Goal: Task Accomplishment & Management: Use online tool/utility

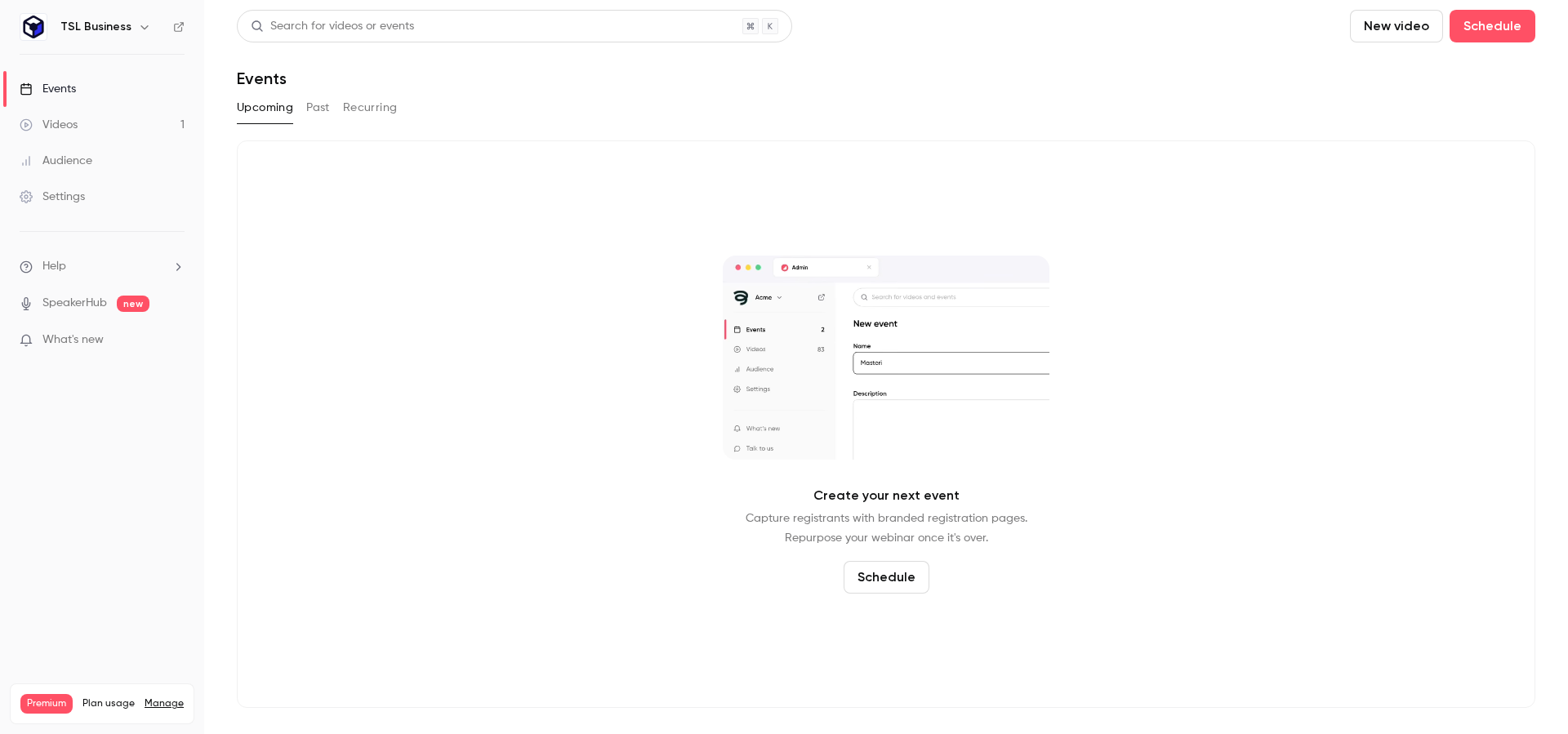
click at [89, 32] on h6 "TSL Business" at bounding box center [95, 27] width 71 height 17
click at [138, 25] on icon "button" at bounding box center [144, 27] width 13 height 13
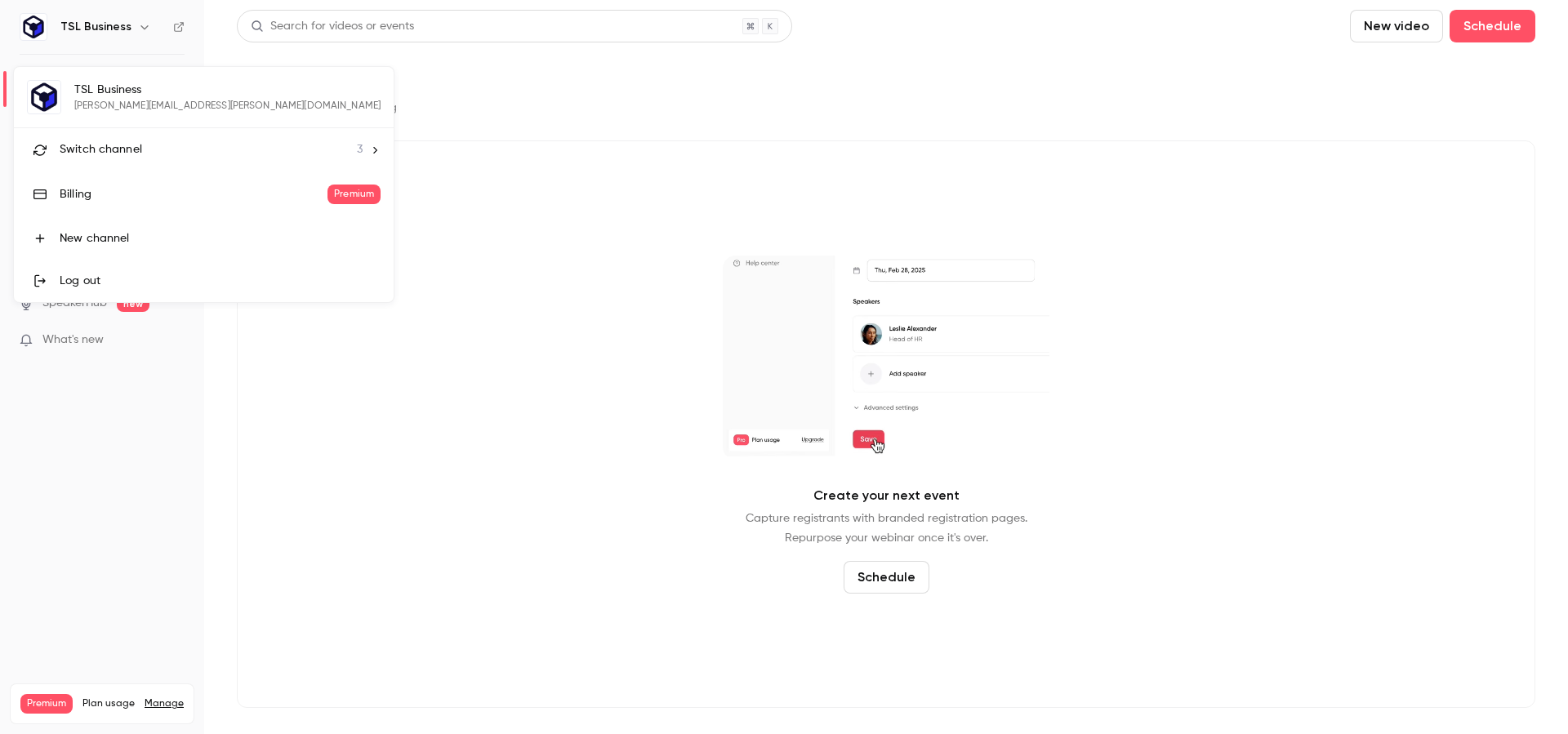
click at [115, 153] on span "Switch channel" at bounding box center [101, 150] width 82 height 18
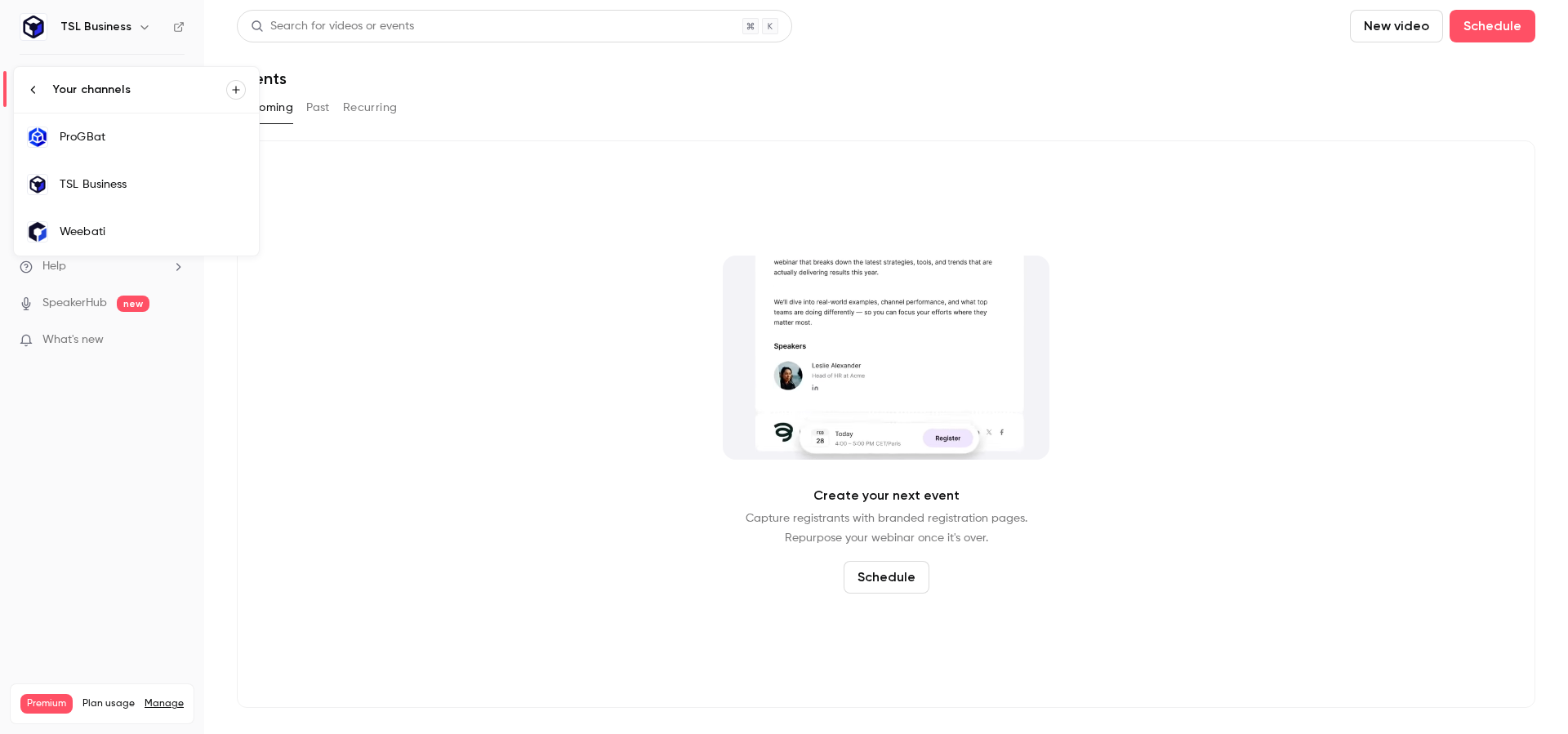
click at [148, 145] on div "ProGBat" at bounding box center [153, 138] width 187 height 17
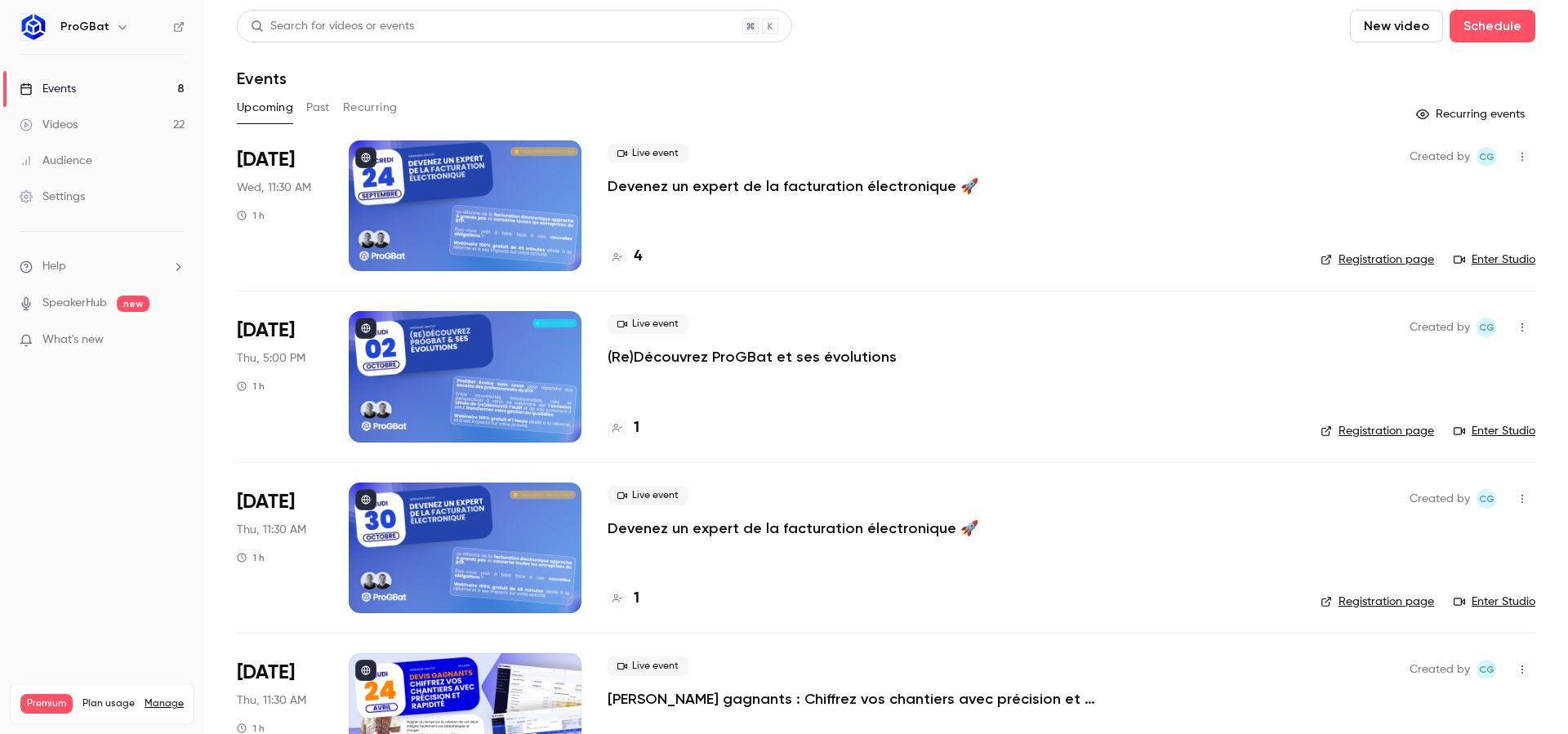
click at [1511, 319] on button "button" at bounding box center [1522, 327] width 26 height 26
click at [633, 349] on div at bounding box center [784, 367] width 1568 height 734
click at [710, 358] on p "(Re)Découvrez ProGBat et ses évolutions" at bounding box center [752, 356] width 289 height 19
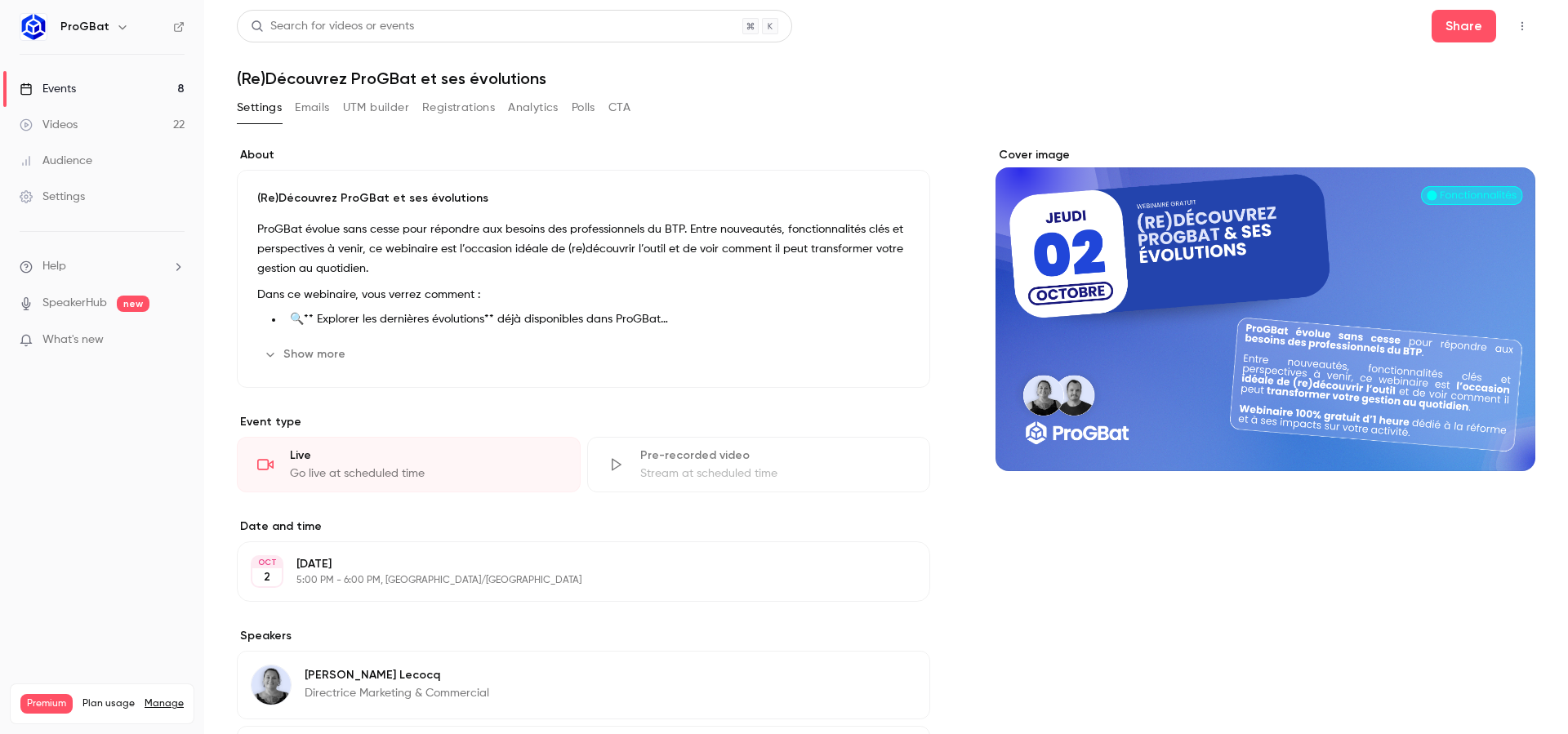
click at [397, 101] on button "UTM builder" at bounding box center [376, 108] width 66 height 26
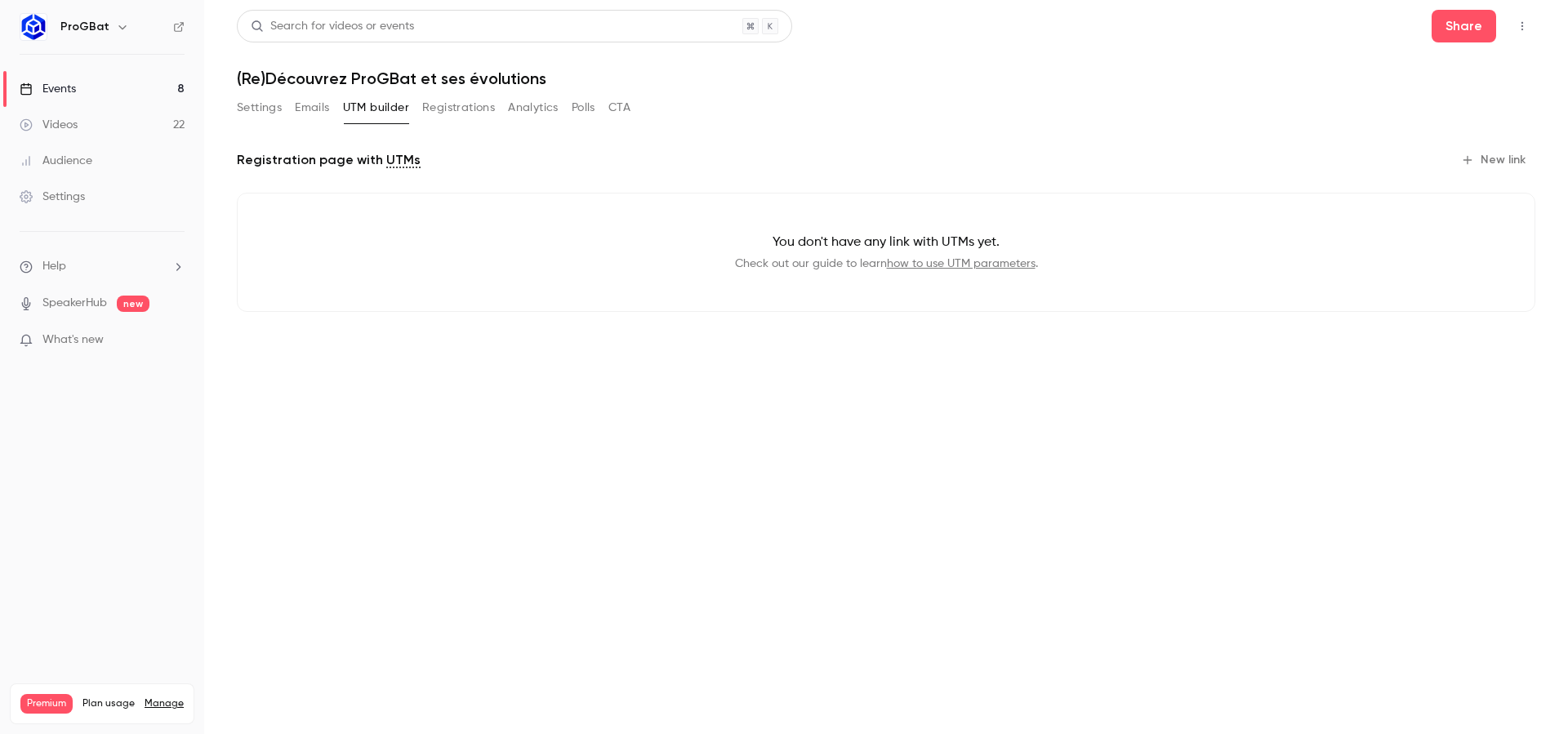
click at [1470, 156] on icon "button" at bounding box center [1467, 160] width 13 height 13
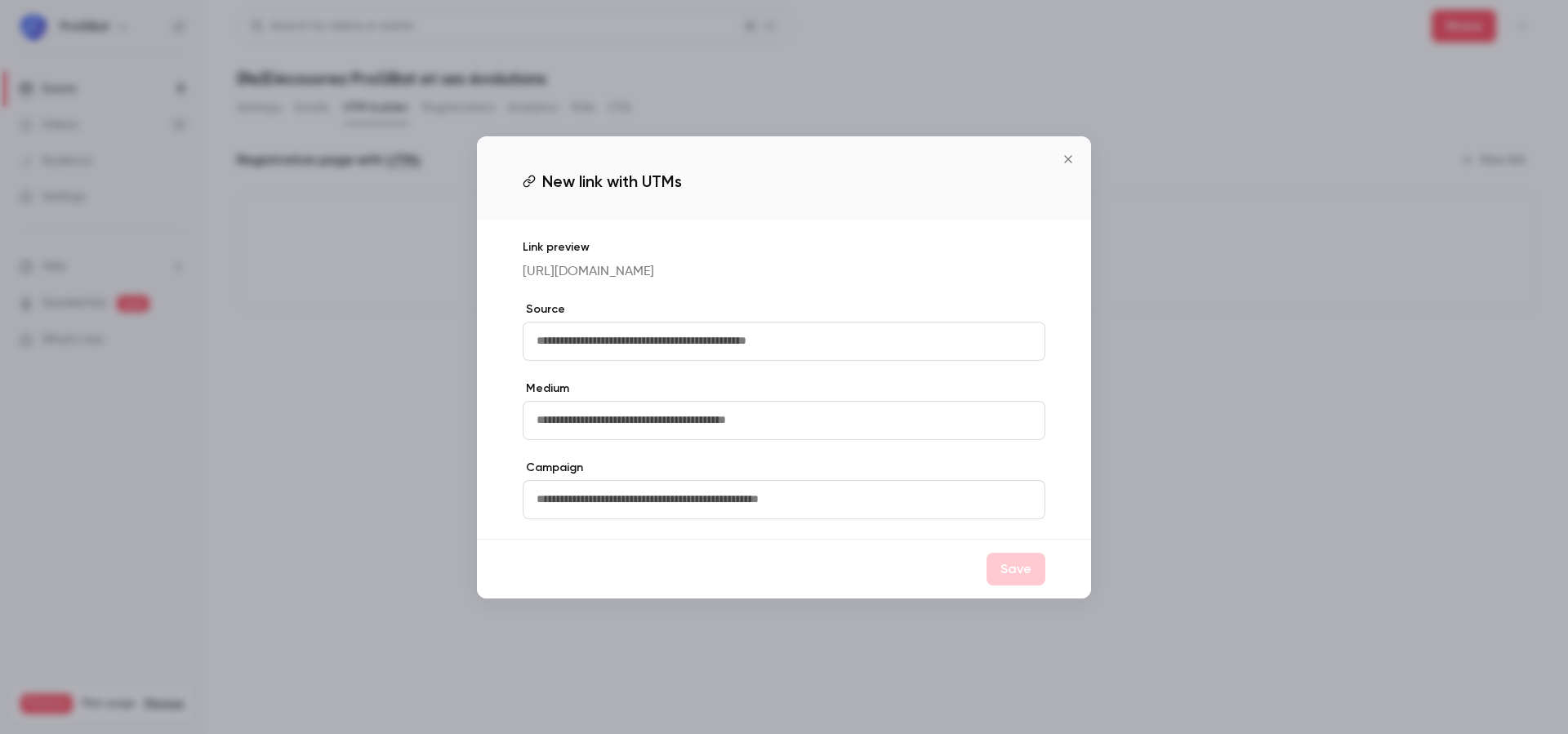
click at [717, 360] on input "text" at bounding box center [784, 341] width 523 height 39
type input "****"
click at [621, 440] on input "text" at bounding box center [784, 420] width 523 height 39
type input "*********"
click at [1010, 583] on button "Save" at bounding box center [1016, 569] width 59 height 32
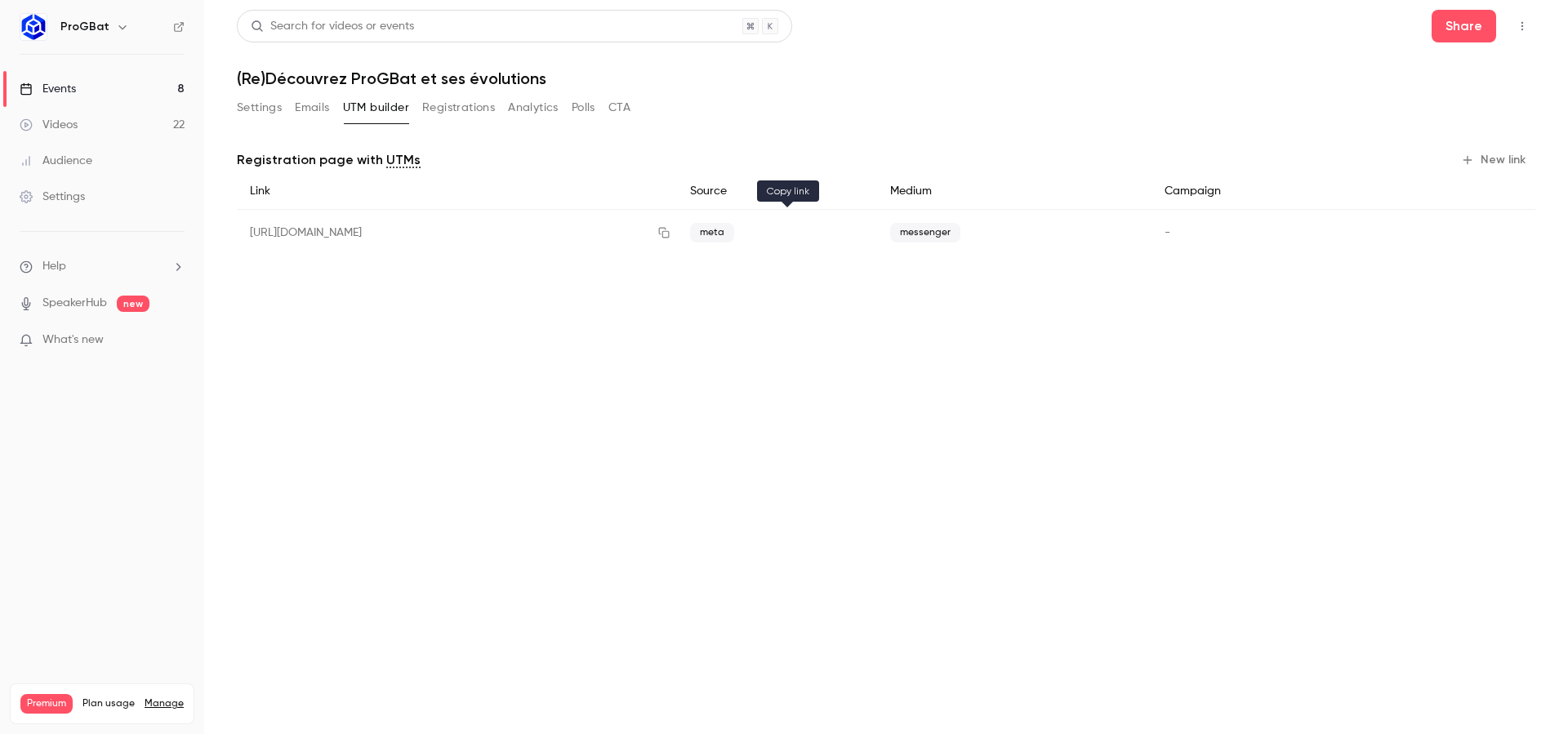
click at [669, 228] on icon "button" at bounding box center [663, 233] width 10 height 10
click at [271, 95] on button "Settings" at bounding box center [259, 108] width 45 height 26
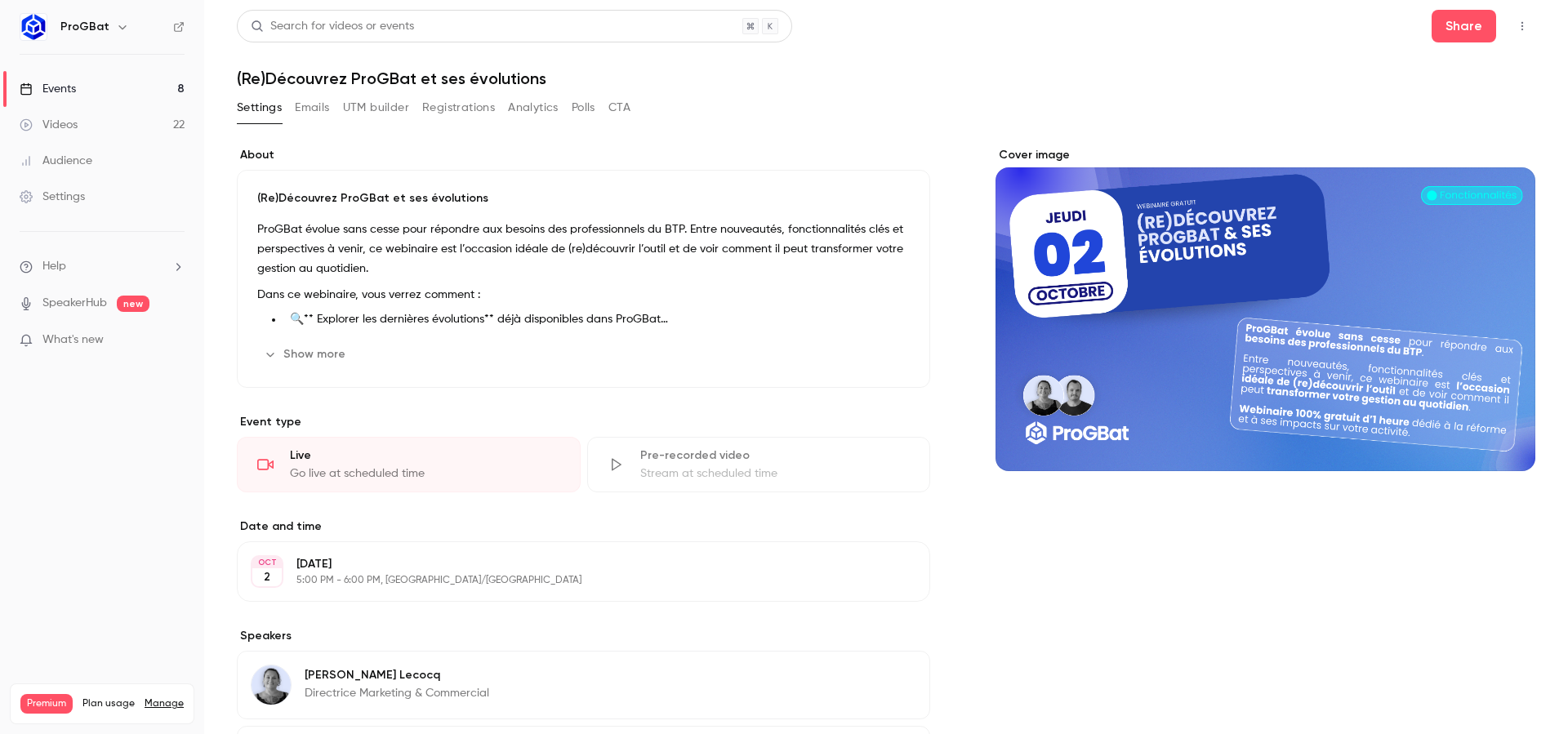
click at [270, 101] on button "Settings" at bounding box center [259, 108] width 45 height 26
click at [401, 112] on button "UTM builder" at bounding box center [376, 108] width 66 height 26
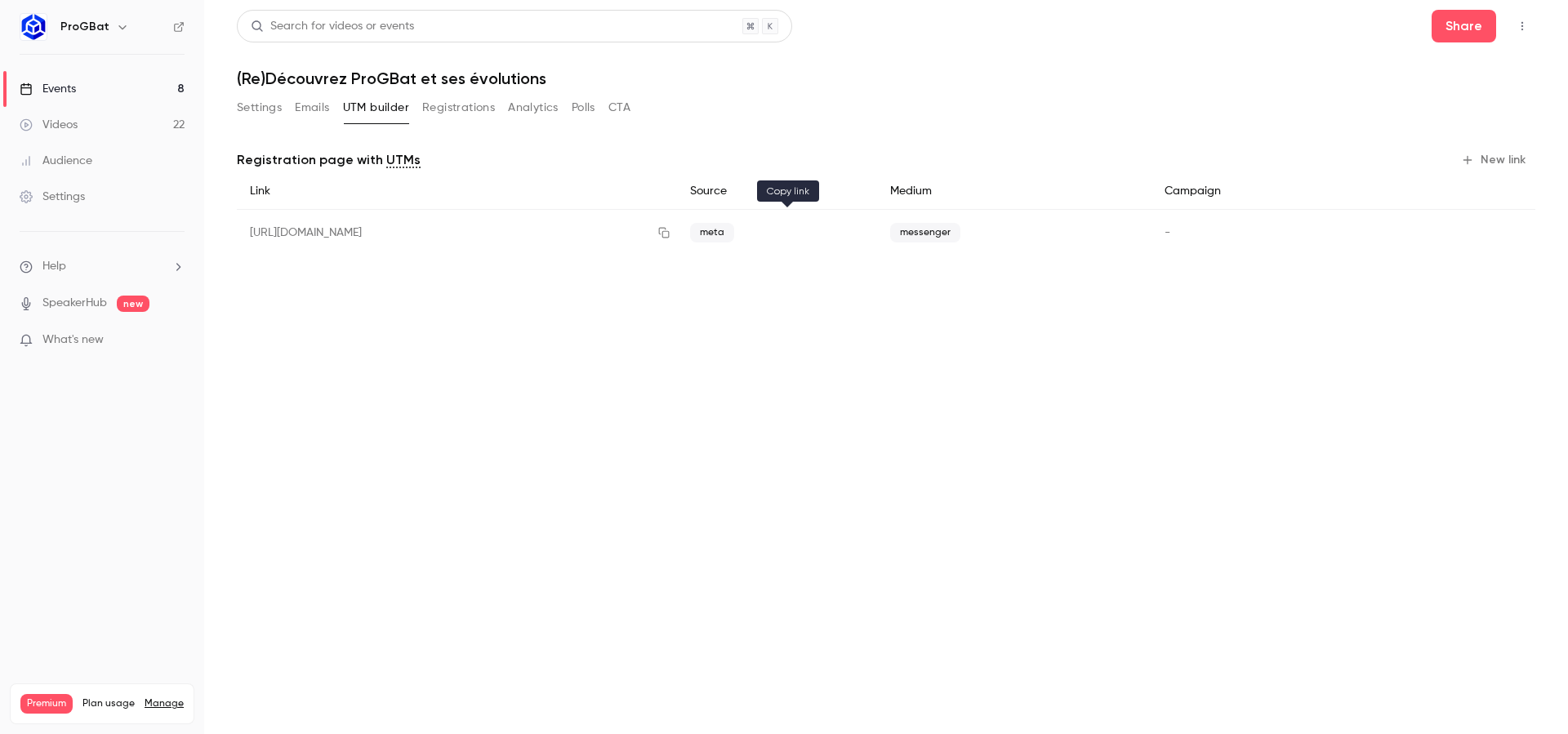
click at [677, 232] on button "button" at bounding box center [664, 233] width 26 height 26
click at [268, 102] on button "Settings" at bounding box center [259, 108] width 45 height 26
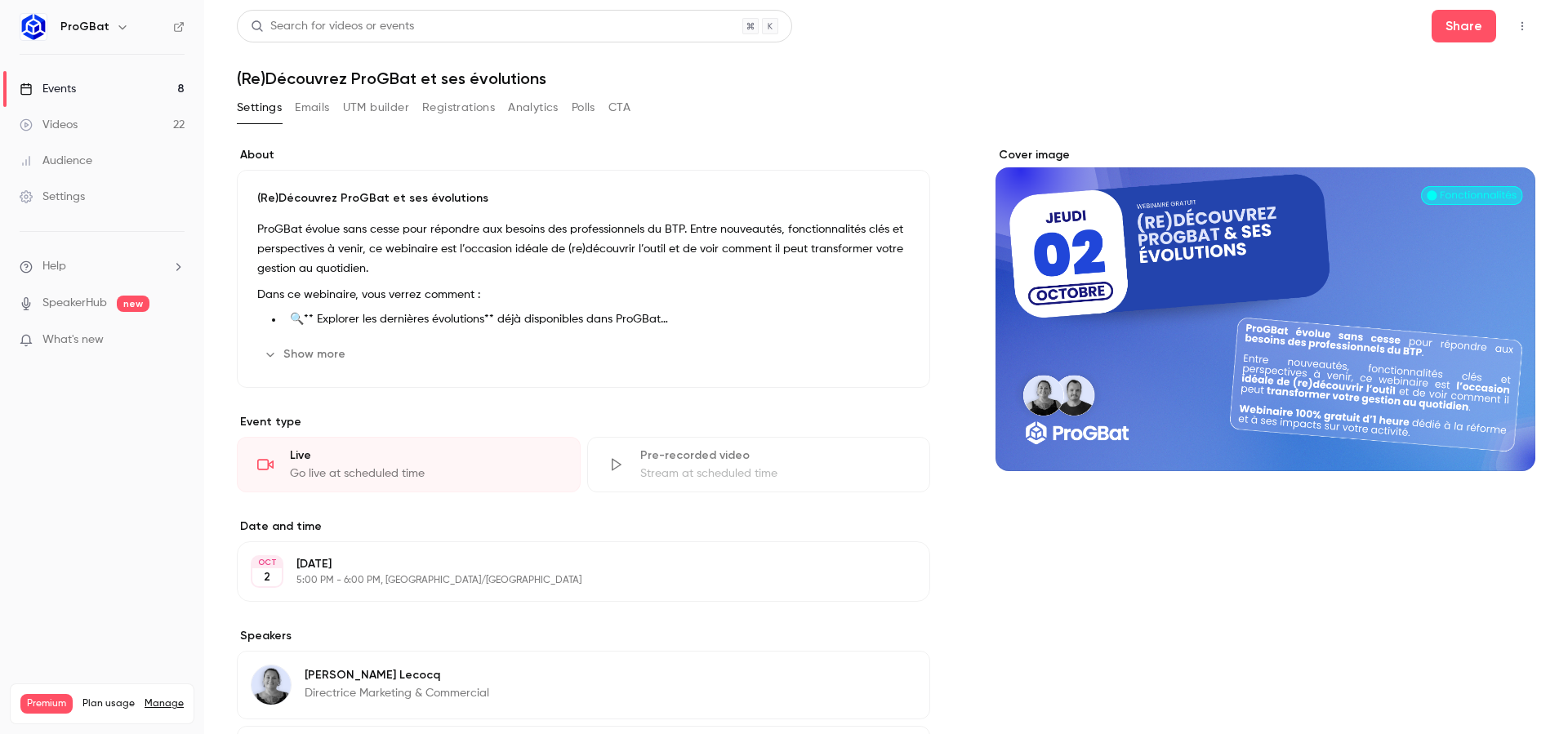
click at [309, 357] on button "Show more" at bounding box center [307, 355] width 98 height 26
